Goal: Transaction & Acquisition: Purchase product/service

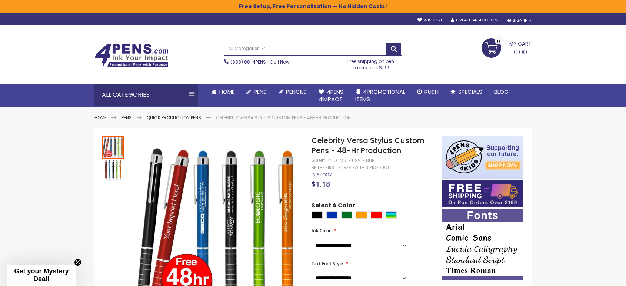
click at [305, 47] on input "Search" at bounding box center [312, 48] width 177 height 13
type input "*"
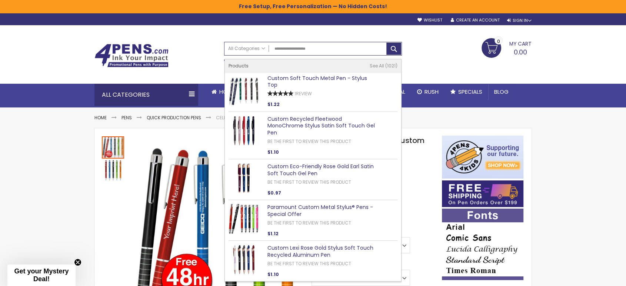
type input "**********"
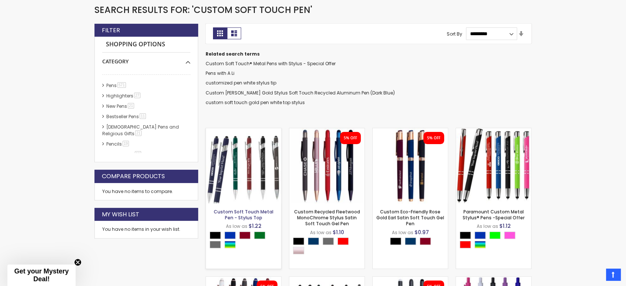
scroll to position [137, 0]
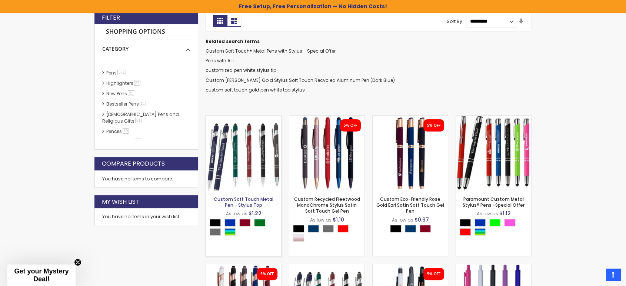
click at [251, 200] on link "Custom Soft Touch Metal Pen - Stylus Top" at bounding box center [244, 202] width 60 height 12
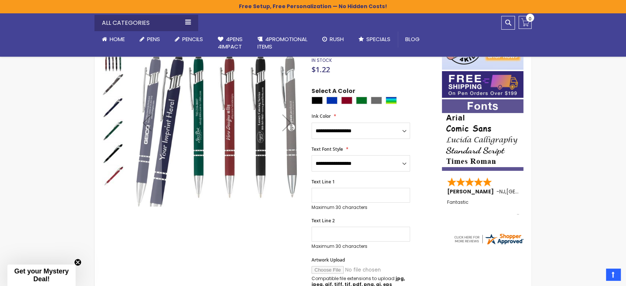
scroll to position [355, 0]
